Goal: Task Accomplishment & Management: Use online tool/utility

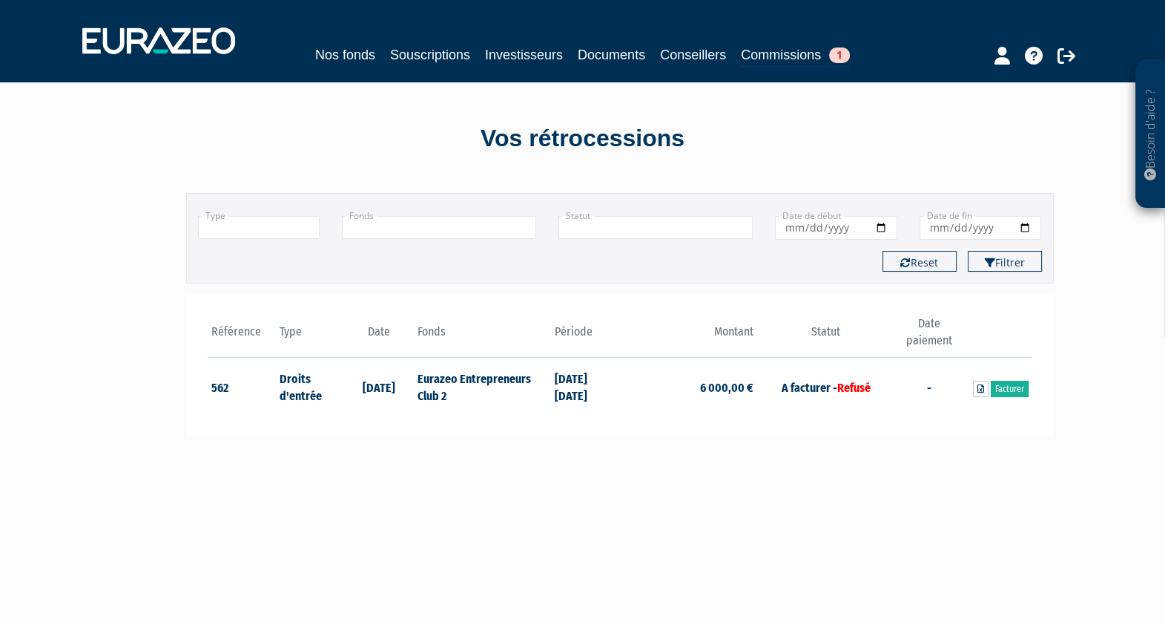
click at [573, 390] on td "[DATE] [DATE]" at bounding box center [585, 387] width 69 height 58
click at [508, 400] on td "Eurazeo Entrepreneurs Club 2" at bounding box center [481, 387] width 137 height 58
click at [438, 392] on td "Eurazeo Entrepreneurs Club 2" at bounding box center [481, 387] width 137 height 58
click at [342, 398] on td "Droits d'entrée" at bounding box center [310, 387] width 69 height 58
click at [285, 391] on td "Droits d'entrée" at bounding box center [310, 387] width 69 height 58
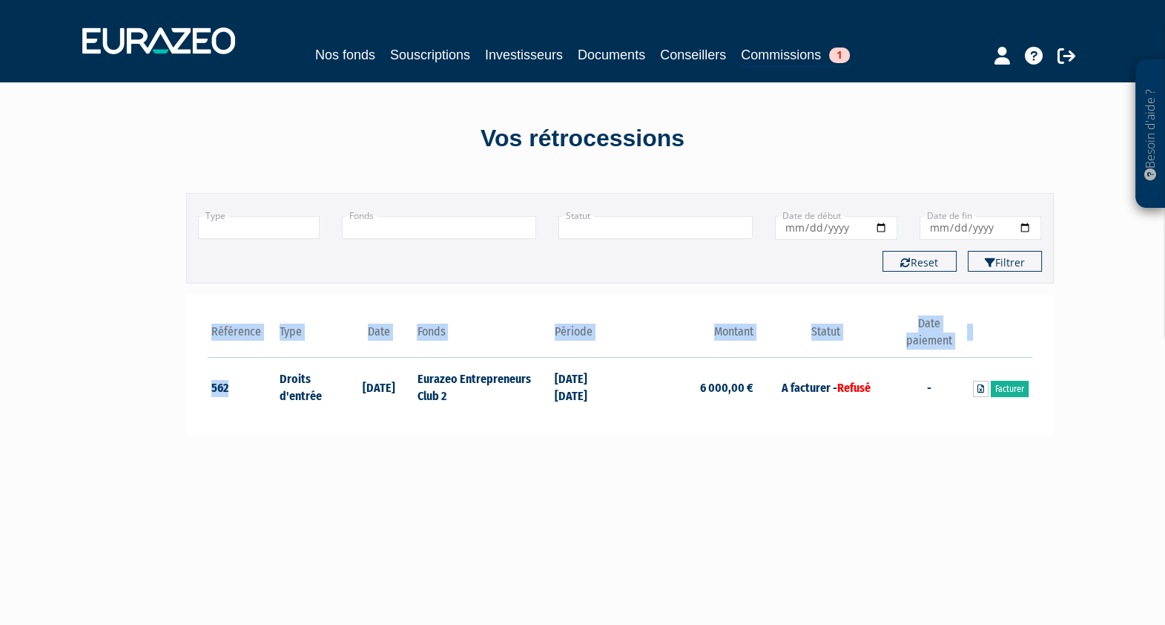
drag, startPoint x: 206, startPoint y: 384, endPoint x: 231, endPoint y: 383, distance: 24.5
click at [231, 383] on div "Référence Type Date 562 Droits d'entrée 20/03/2023 Refusé" at bounding box center [620, 365] width 868 height 142
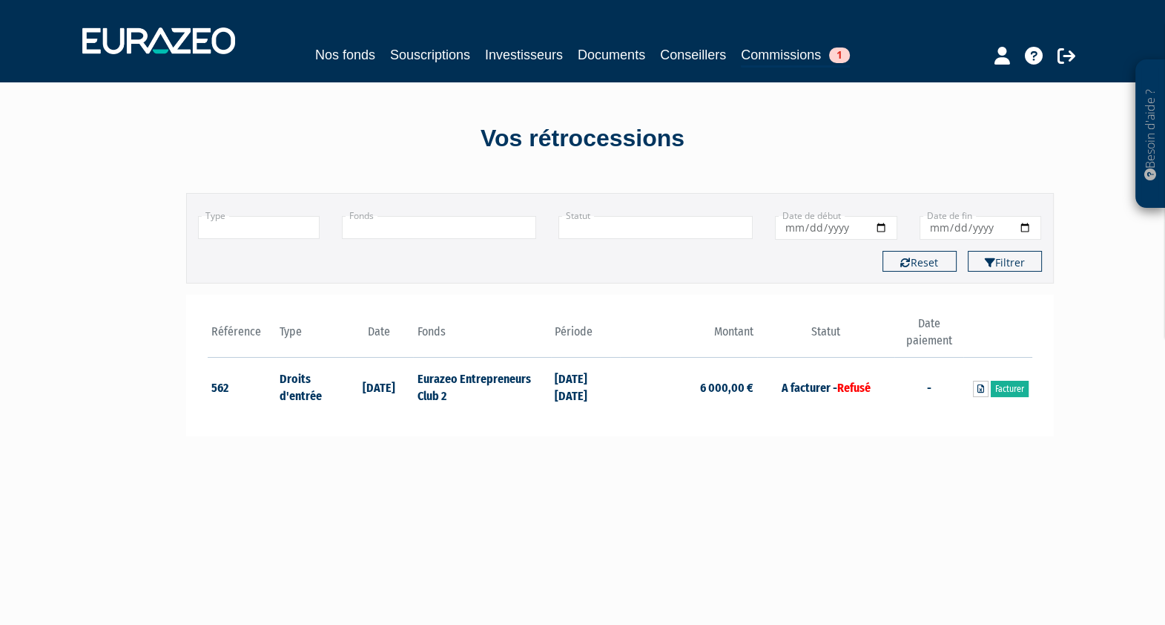
drag, startPoint x: 231, startPoint y: 383, endPoint x: 438, endPoint y: 389, distance: 207.8
click at [438, 389] on td "Eurazeo Entrepreneurs Club 2" at bounding box center [481, 387] width 137 height 58
drag, startPoint x: 438, startPoint y: 389, endPoint x: 895, endPoint y: 277, distance: 469.7
click at [649, 361] on td "6 000,00 €" at bounding box center [688, 387] width 137 height 58
click at [1004, 381] on link "Facturer" at bounding box center [1010, 389] width 38 height 16
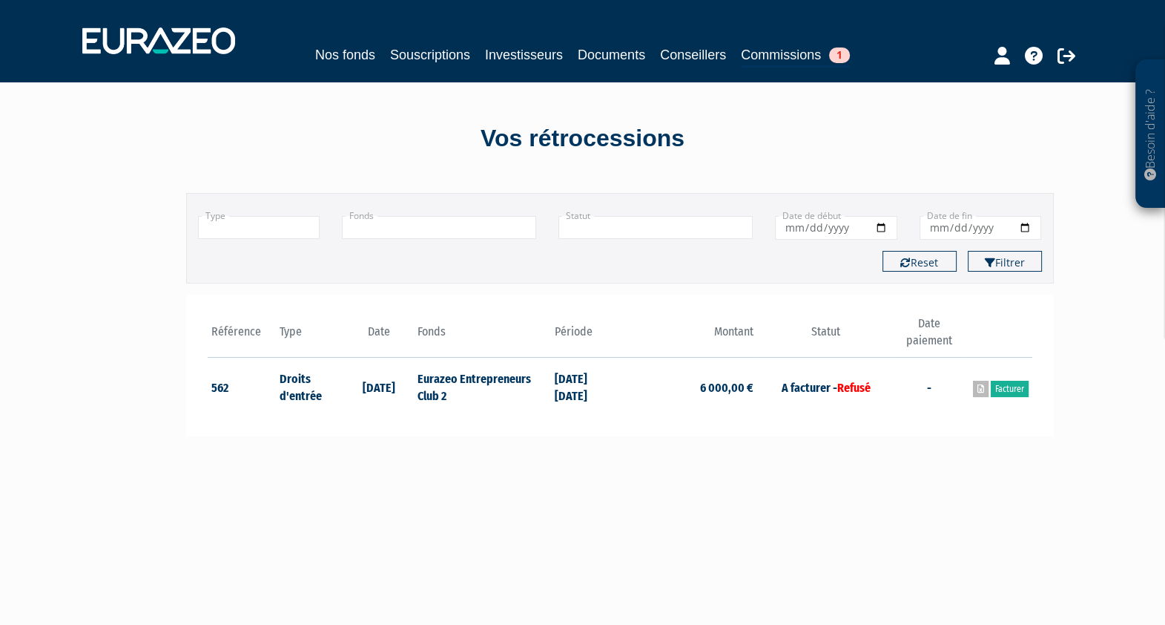
click at [978, 386] on icon at bounding box center [981, 388] width 7 height 9
